Goal: Find specific page/section: Find specific page/section

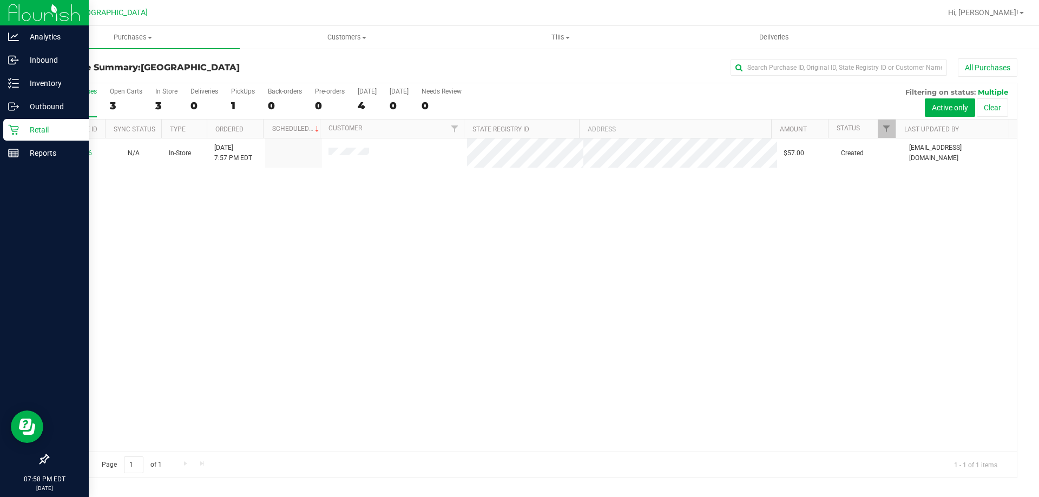
click at [54, 133] on p "Retail" at bounding box center [51, 129] width 65 height 13
click at [62, 84] on p "Inventory" at bounding box center [51, 83] width 65 height 13
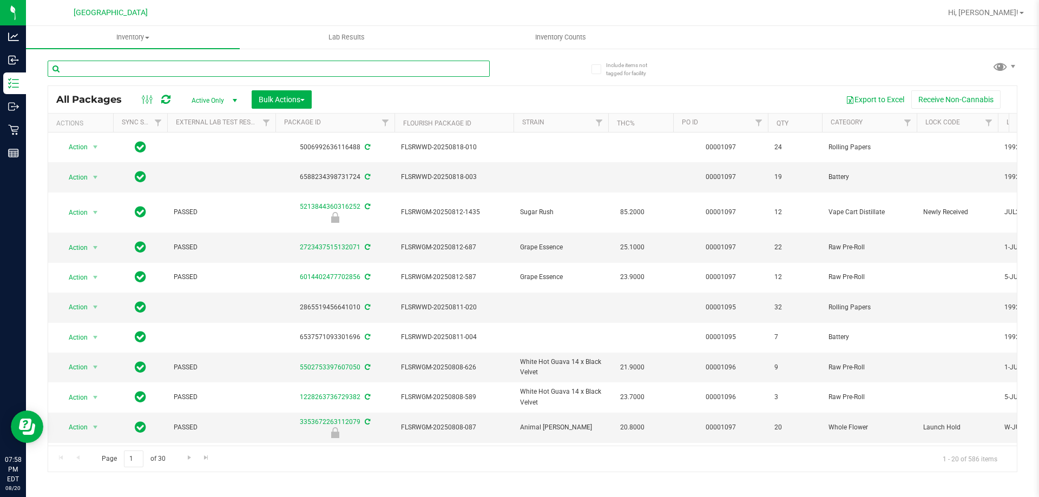
click at [311, 67] on input "text" at bounding box center [269, 69] width 442 height 16
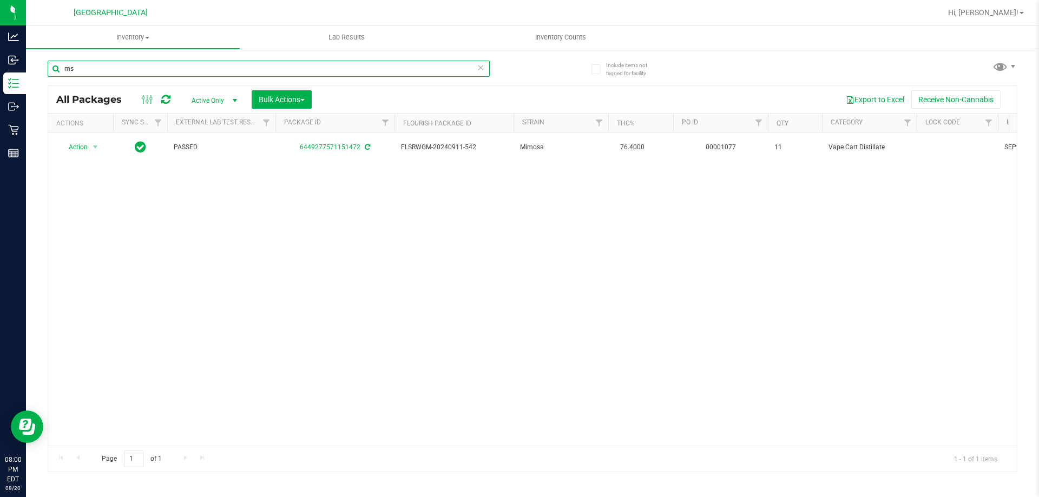
type input "m"
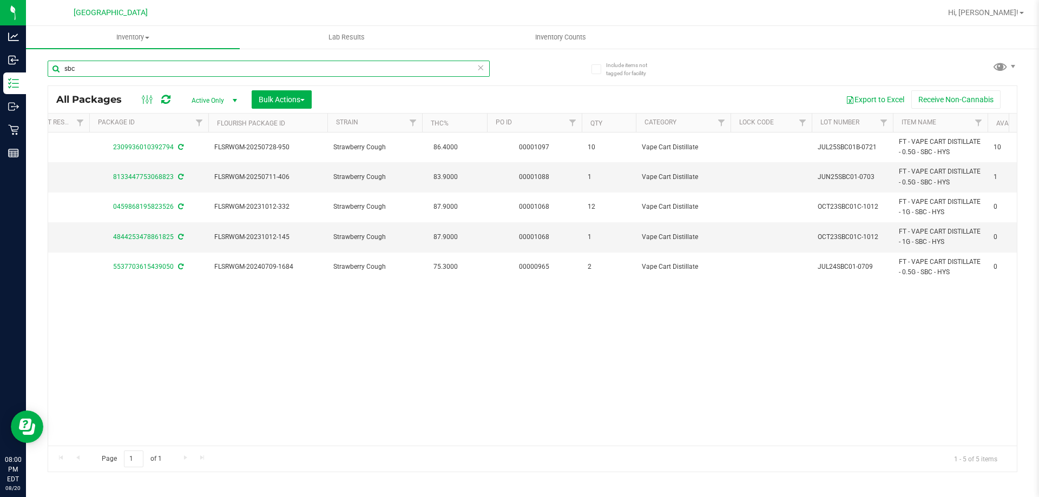
scroll to position [0, 187]
type input "sbc"
